Goal: Use online tool/utility: Use online tool/utility

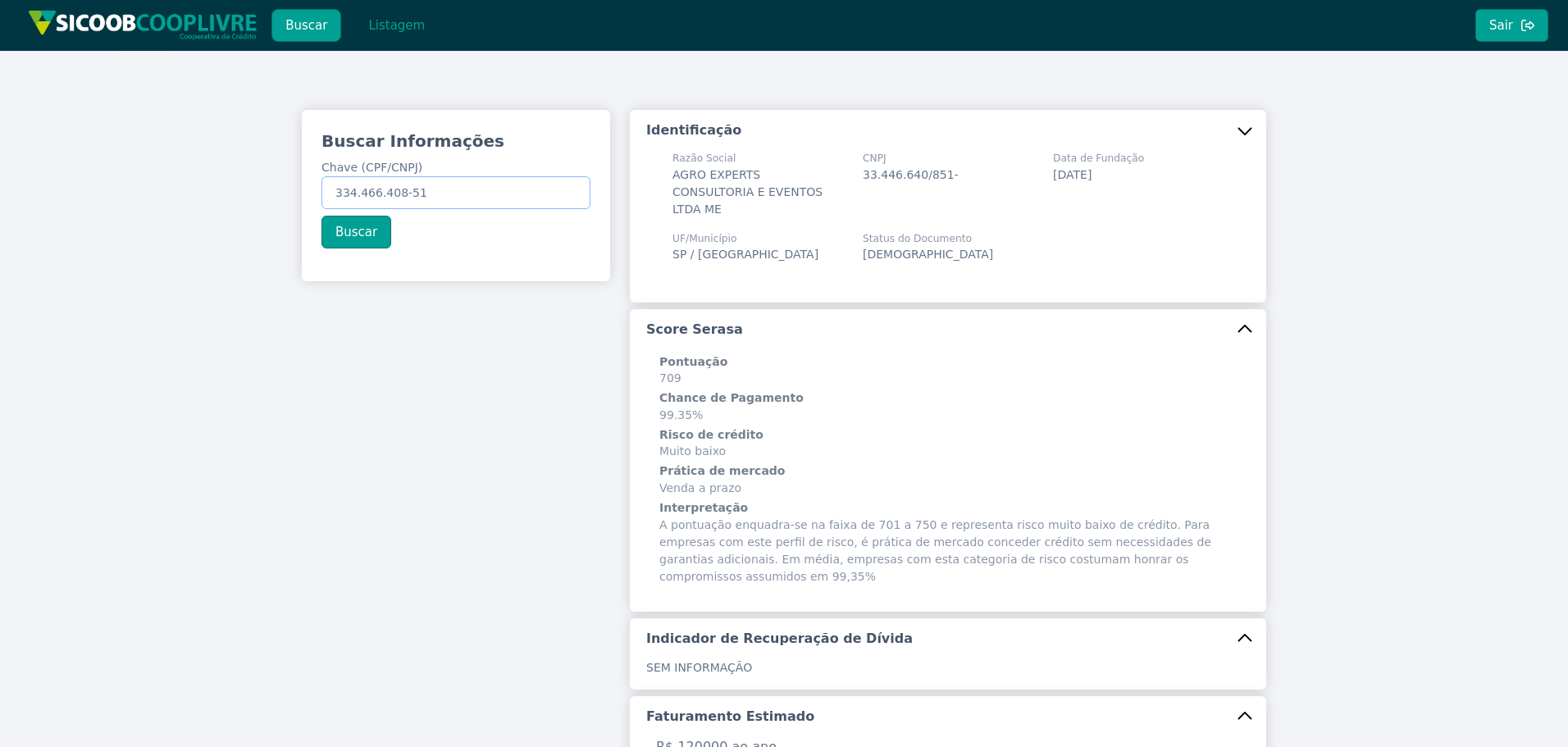
drag, startPoint x: 272, startPoint y: 193, endPoint x: 5, endPoint y: 186, distance: 267.1
click at [5, 186] on div "Buscar Informações Chave (CPF/CNPJ) 334.466.408-51 Buscar Identificação Razão S…" at bounding box center [784, 662] width 1568 height 1223
paste input "44.039.041/0001-67"
type input "44.039.041/0001-67"
click at [366, 234] on button "Buscar" at bounding box center [356, 232] width 70 height 32
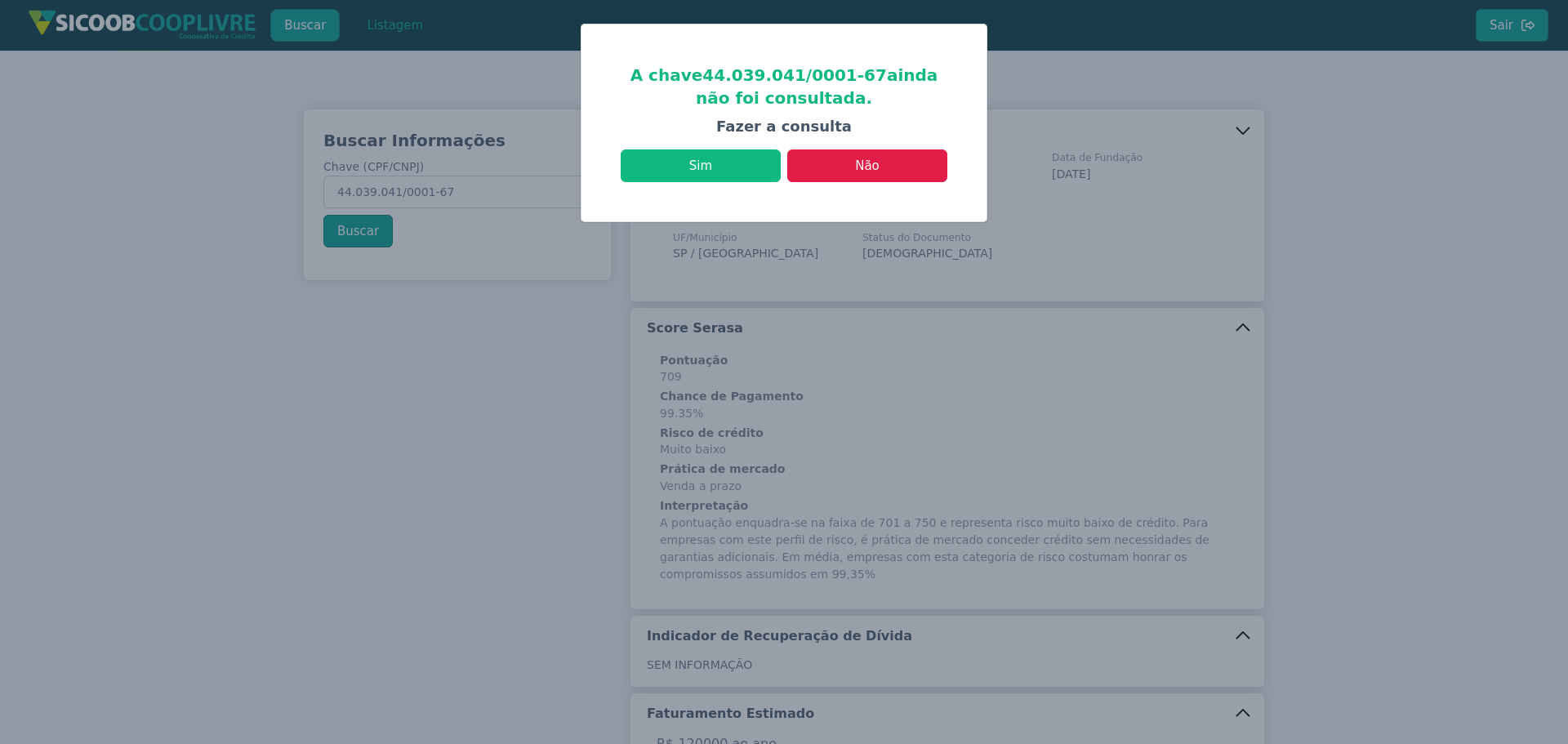
click at [690, 185] on div "A chave 44.039.041/0001-67 ainda não foi consultada. Fazer a consulta Sim Não" at bounding box center [784, 123] width 405 height 197
click at [702, 172] on button "Sim" at bounding box center [700, 165] width 161 height 32
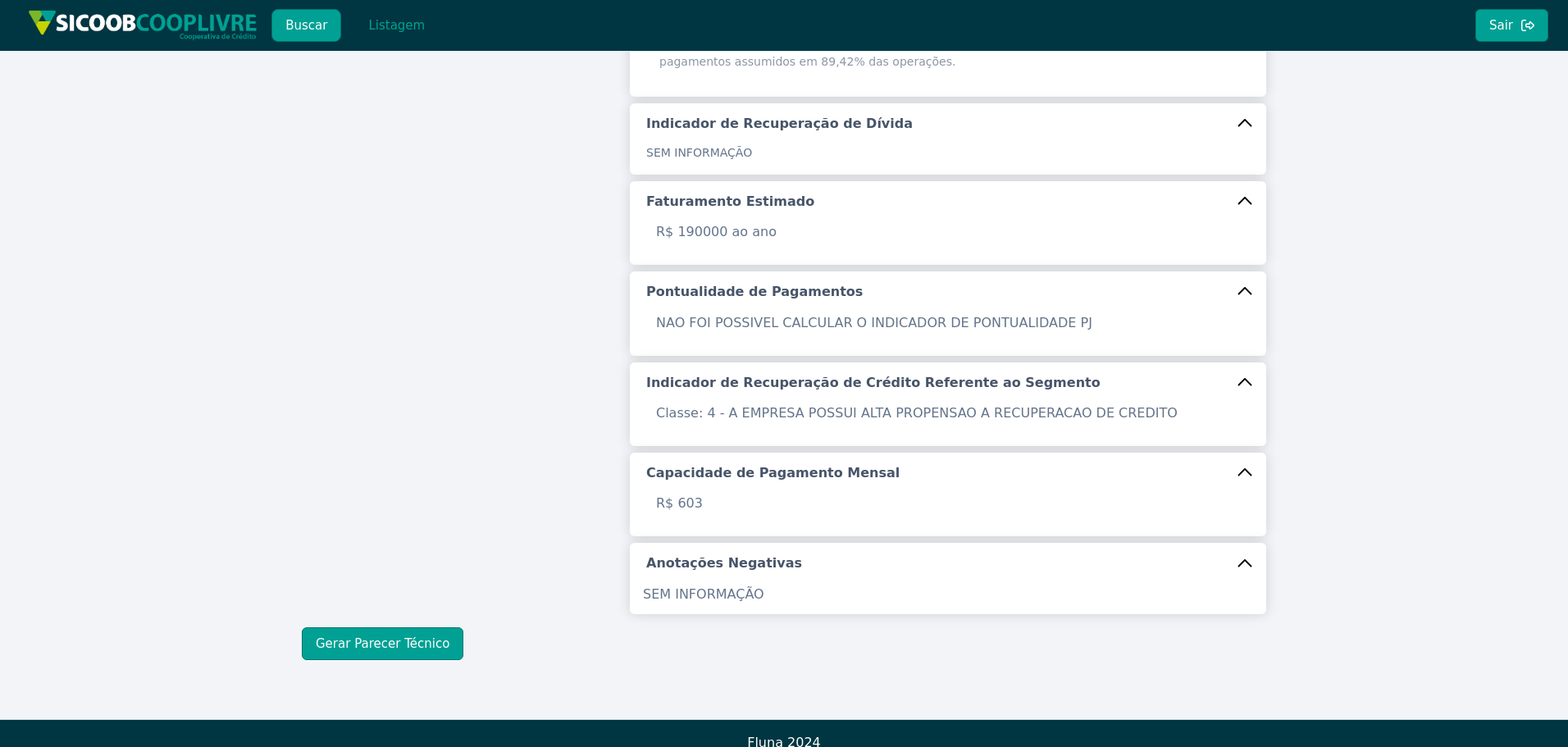
scroll to position [500, 0]
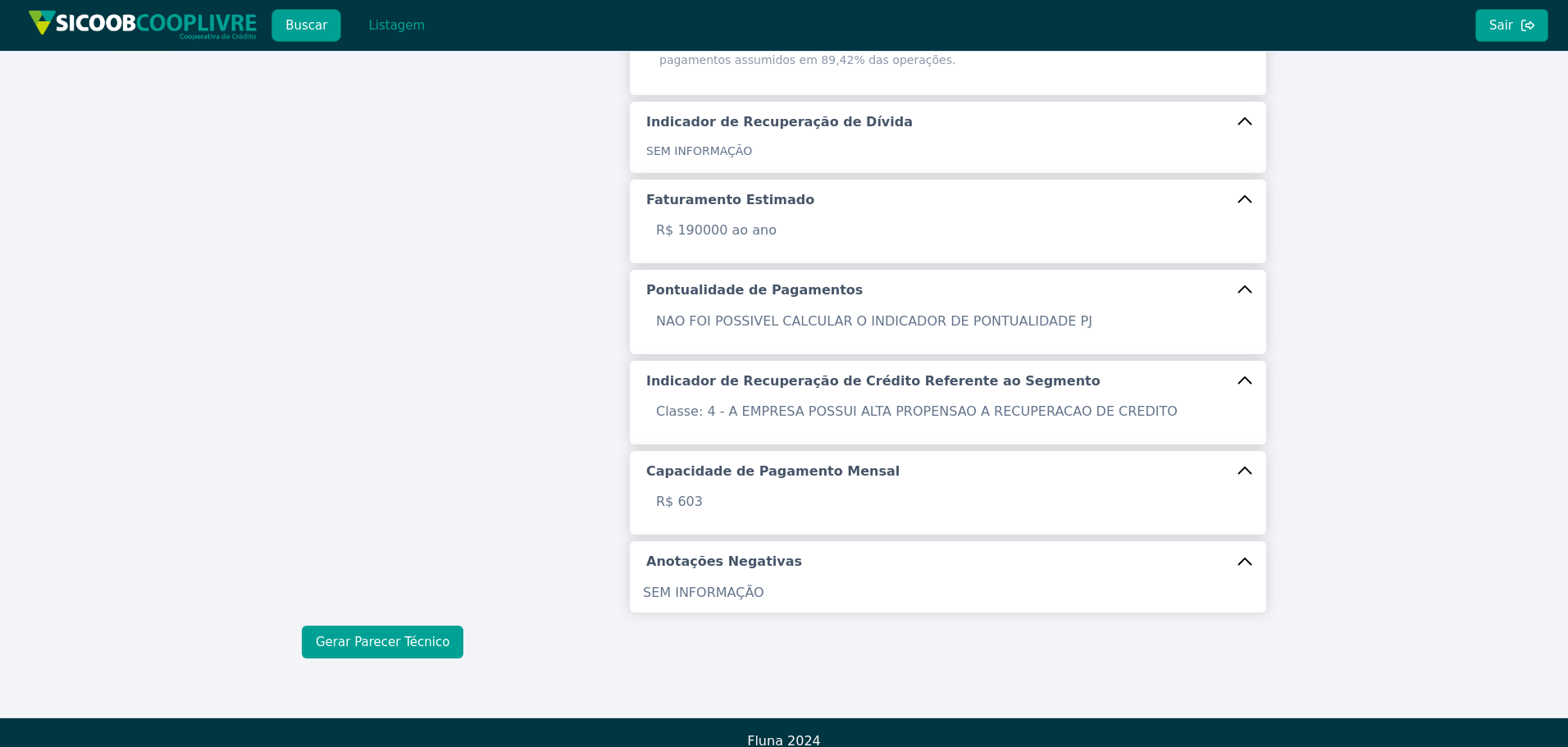
click at [375, 633] on button "Gerar Parecer Técnico" at bounding box center [382, 642] width 161 height 32
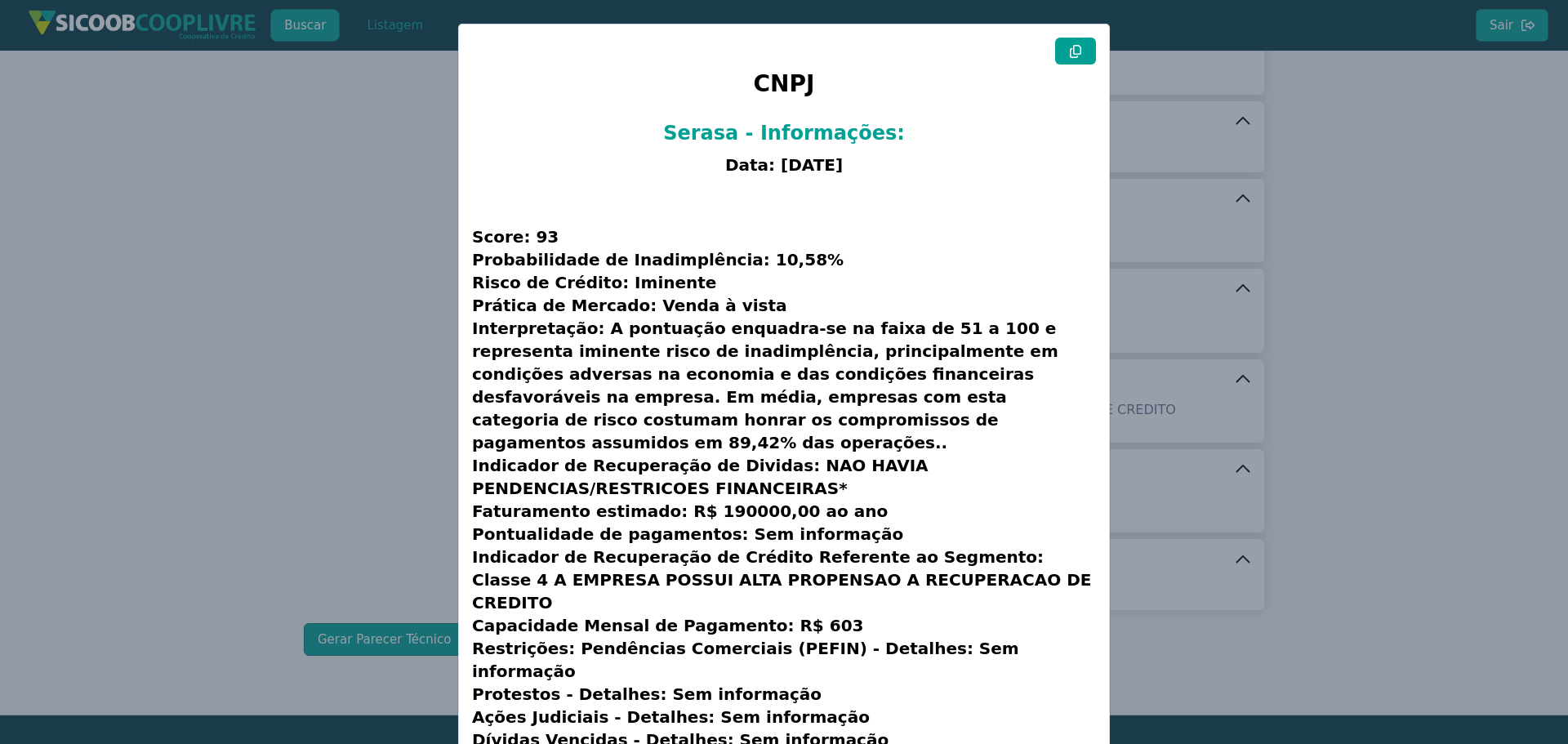
click at [1078, 49] on icon at bounding box center [1075, 51] width 13 height 13
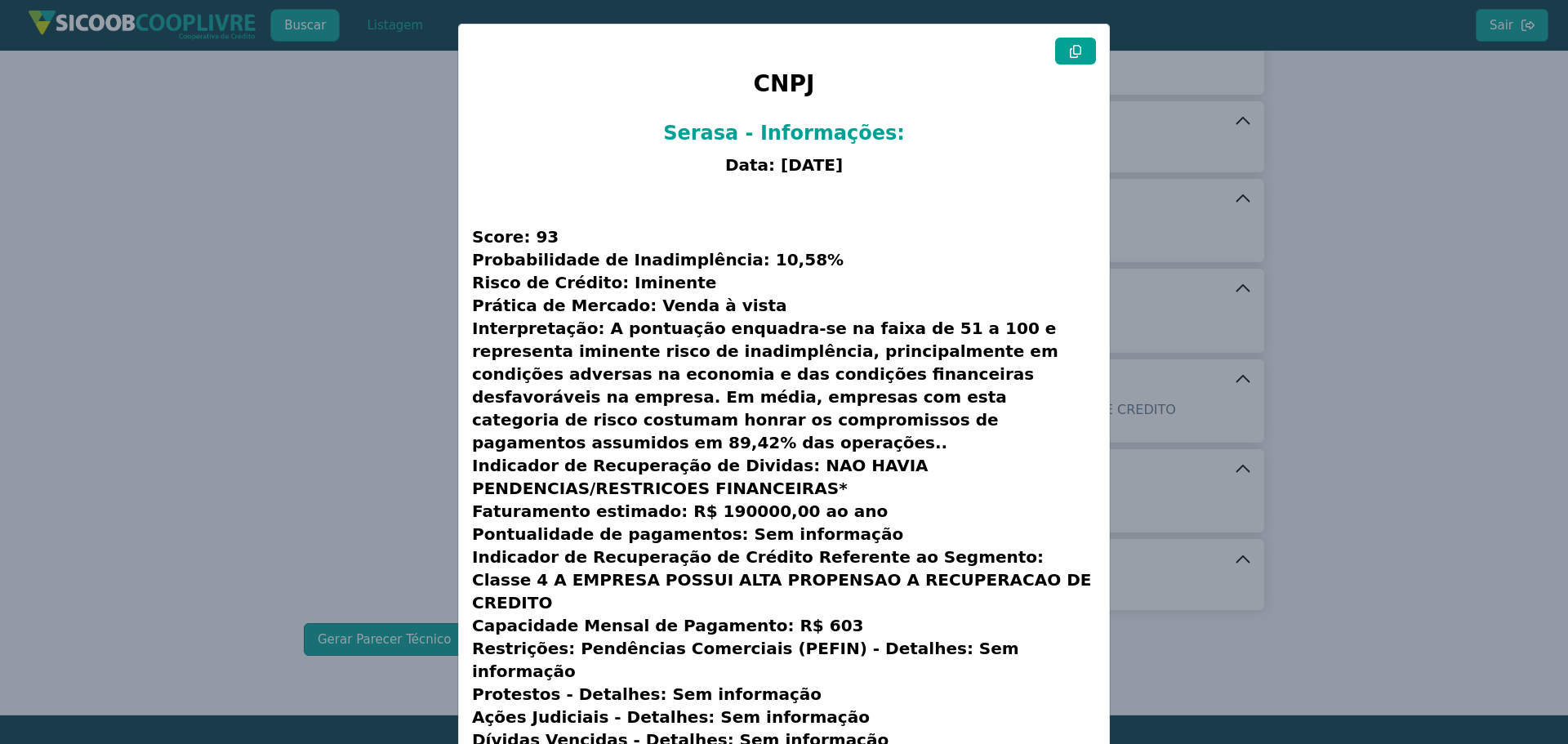
click at [1078, 49] on icon at bounding box center [1075, 51] width 13 height 13
click at [365, 355] on modal-container "CNPJ Serasa - Informações: Data: [DATE] Score: 93 Probabilidade de Inadimplênci…" at bounding box center [784, 372] width 1568 height 744
